Goal: Learn about a topic: Learn about a topic

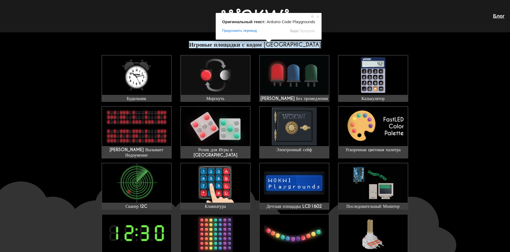
click at [274, 47] on ya-tr-span "Игровые площадки с кодом [GEOGRAPHIC_DATA]" at bounding box center [255, 44] width 132 height 7
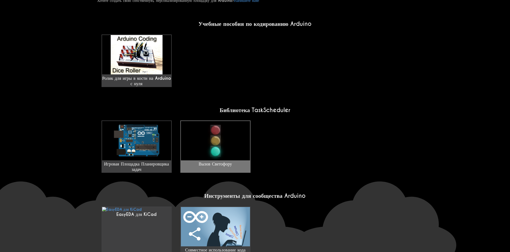
scroll to position [378, 0]
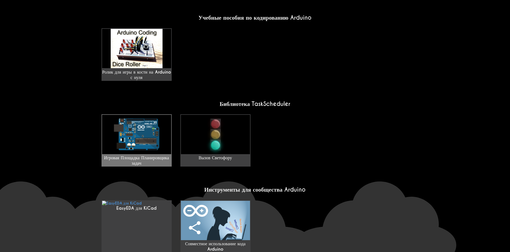
click at [150, 120] on img at bounding box center [136, 134] width 69 height 39
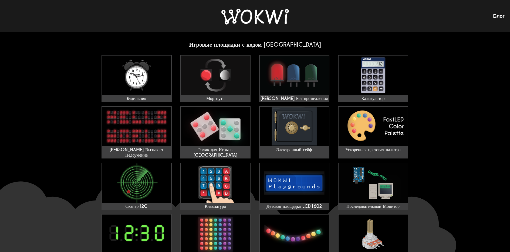
click at [252, 18] on img at bounding box center [254, 17] width 67 height 16
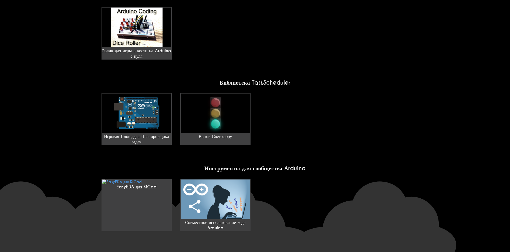
scroll to position [411, 0]
